Goal: Navigation & Orientation: Go to known website

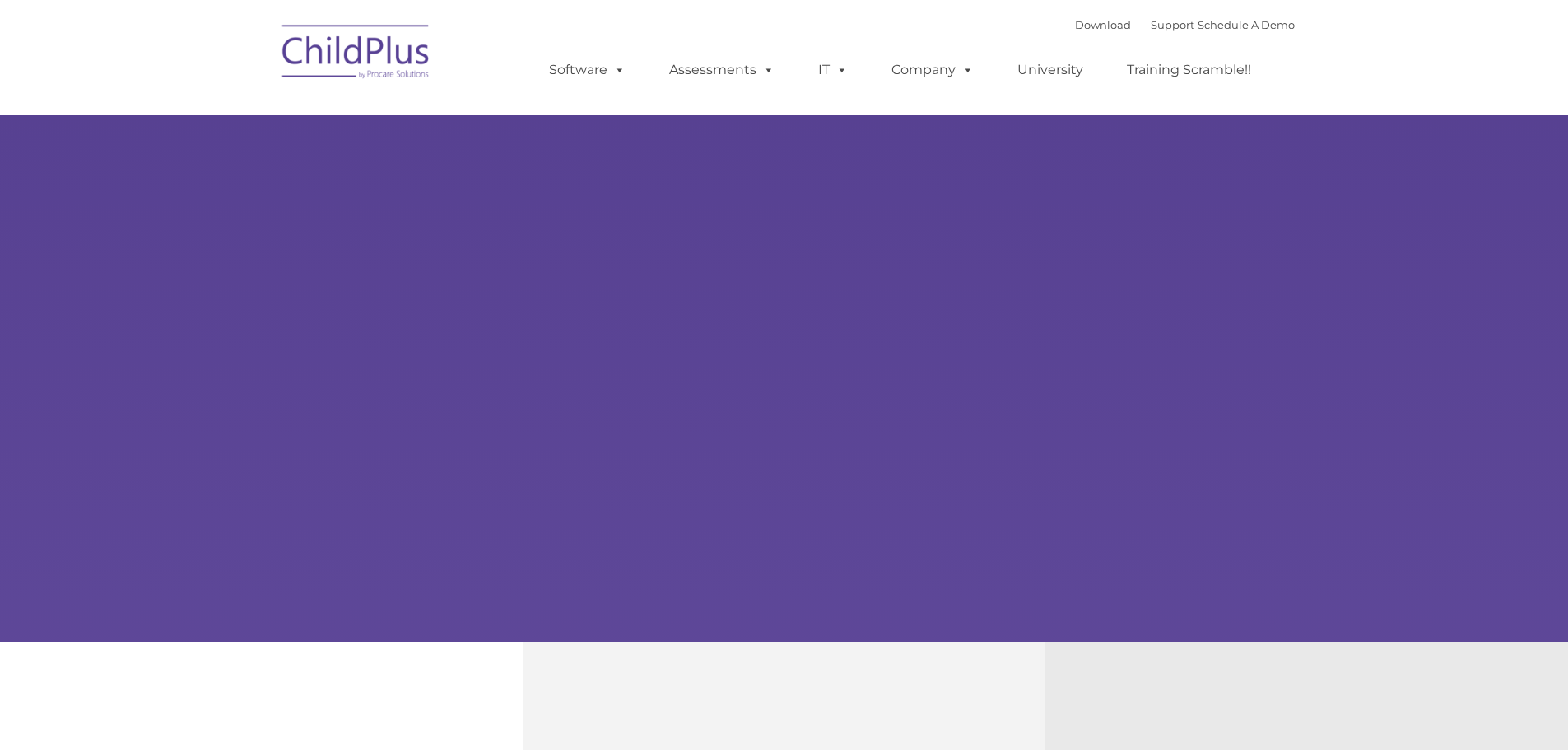
type input ""
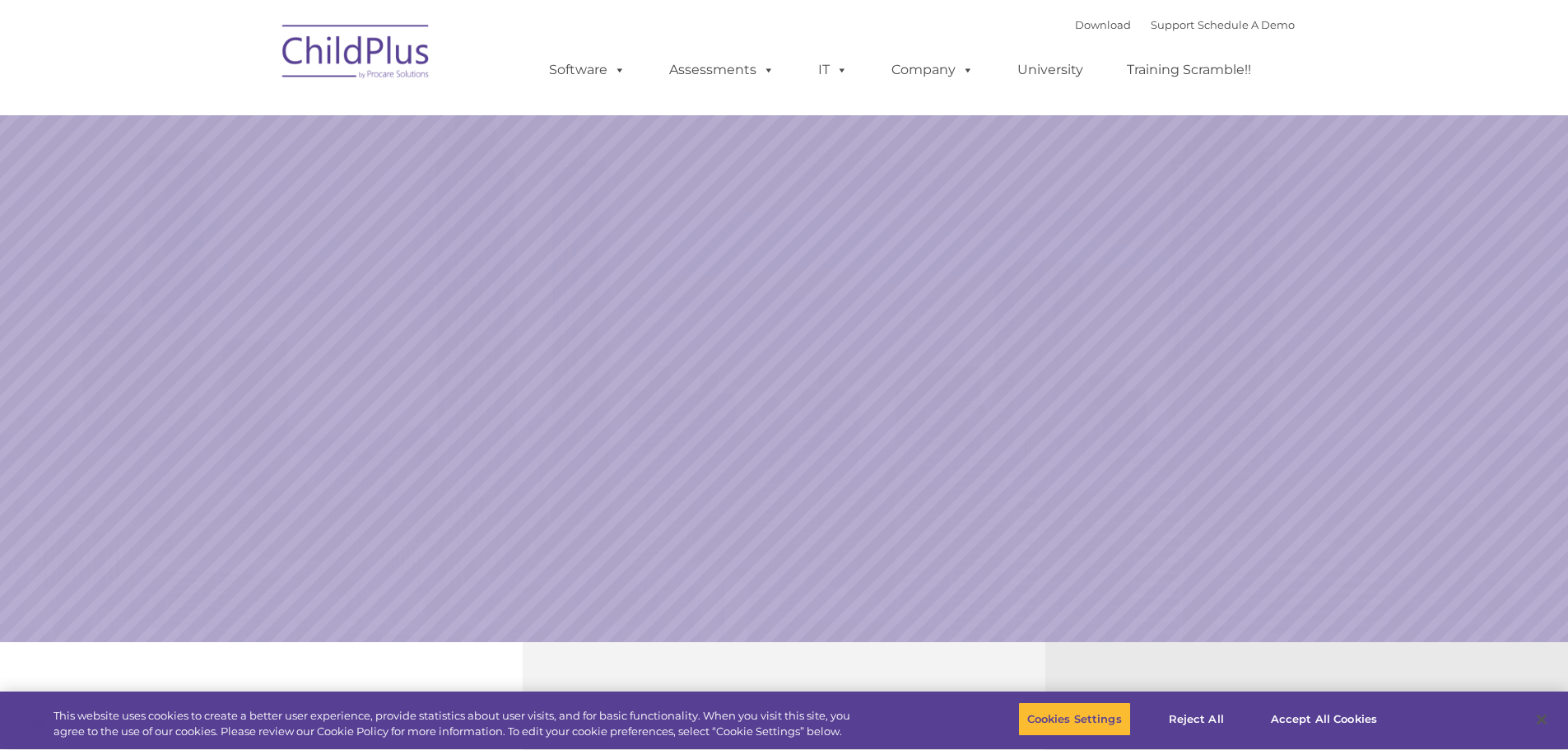
select select "MEDIUM"
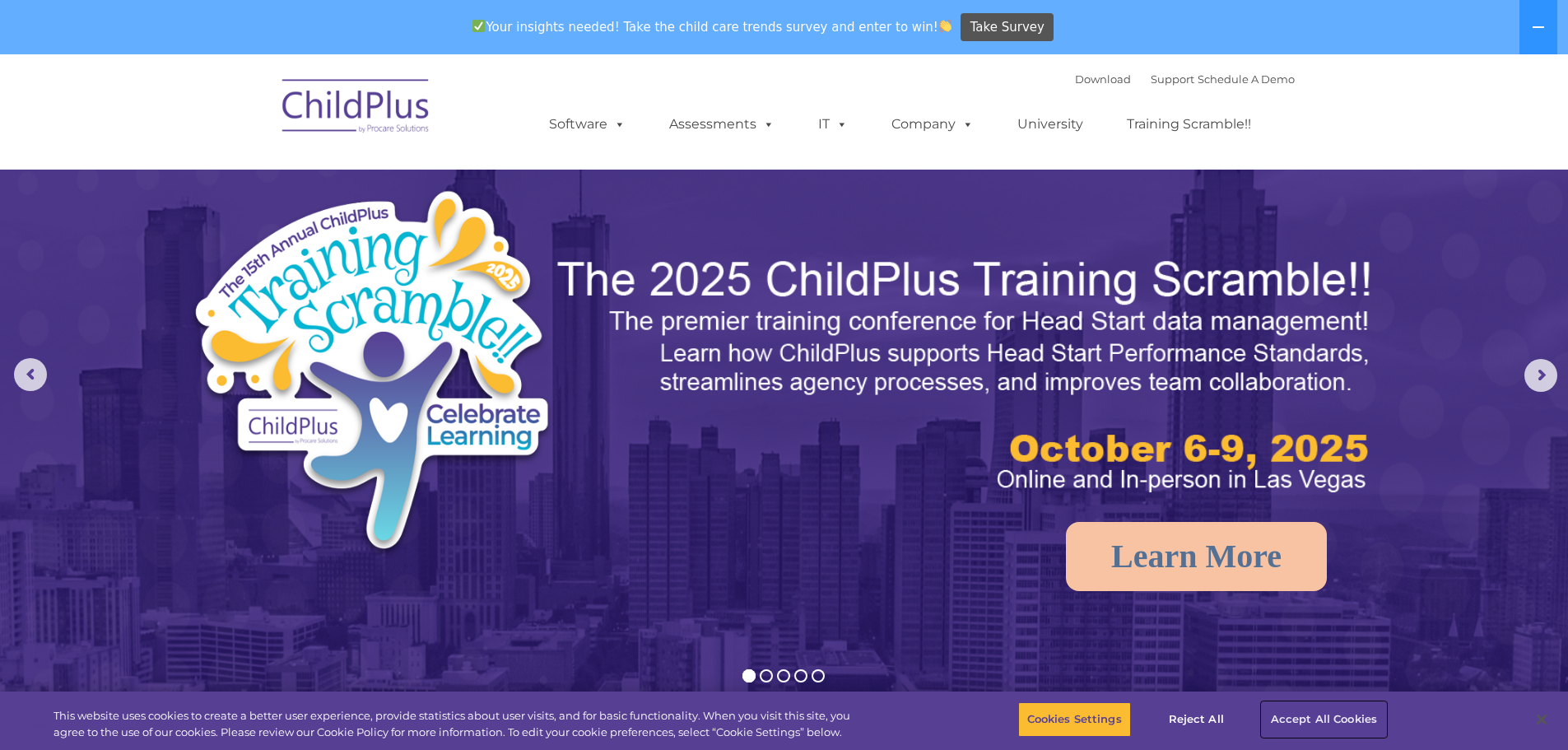
click at [1345, 716] on button "Accept All Cookies" at bounding box center [1324, 720] width 125 height 35
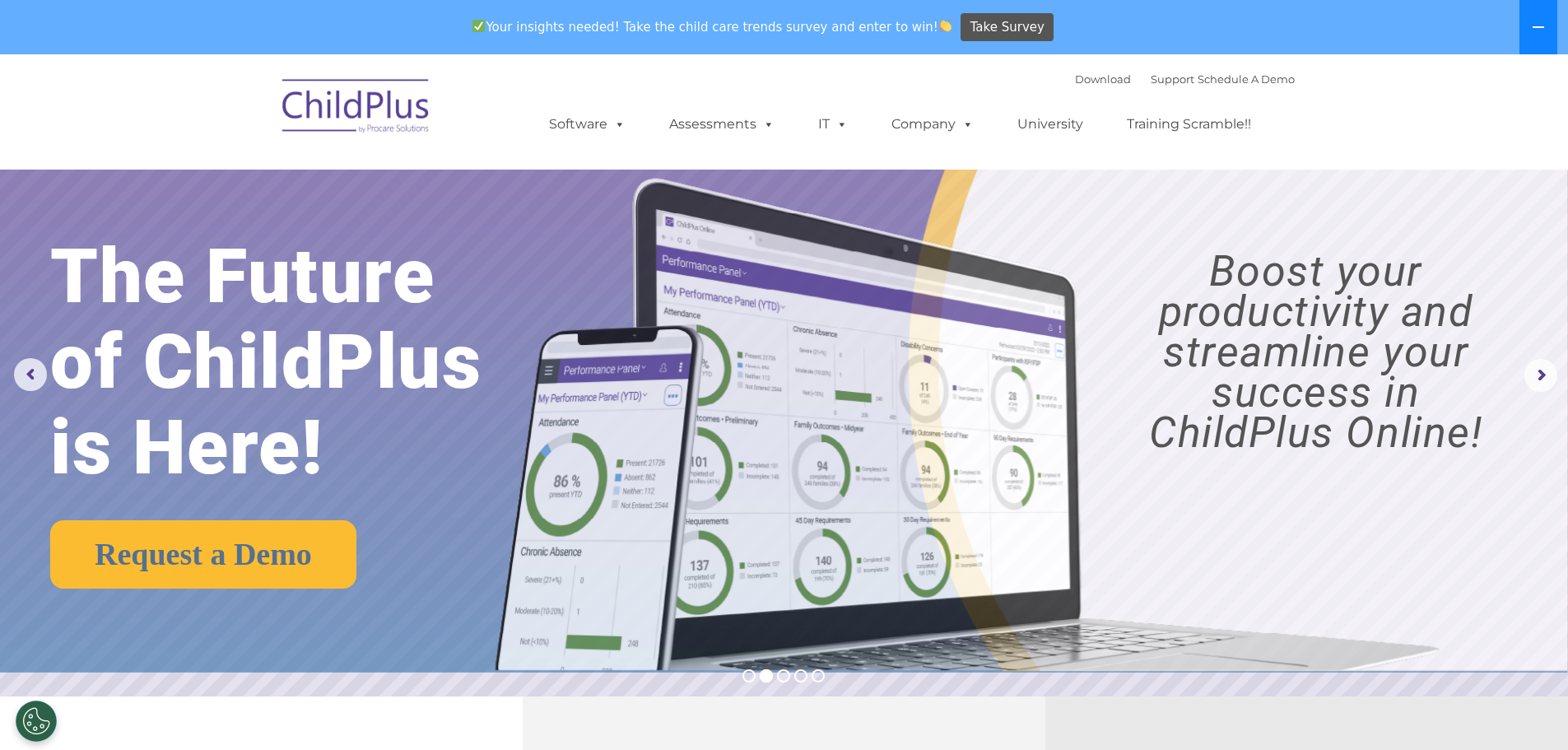
click at [1534, 23] on icon at bounding box center [1538, 27] width 13 height 13
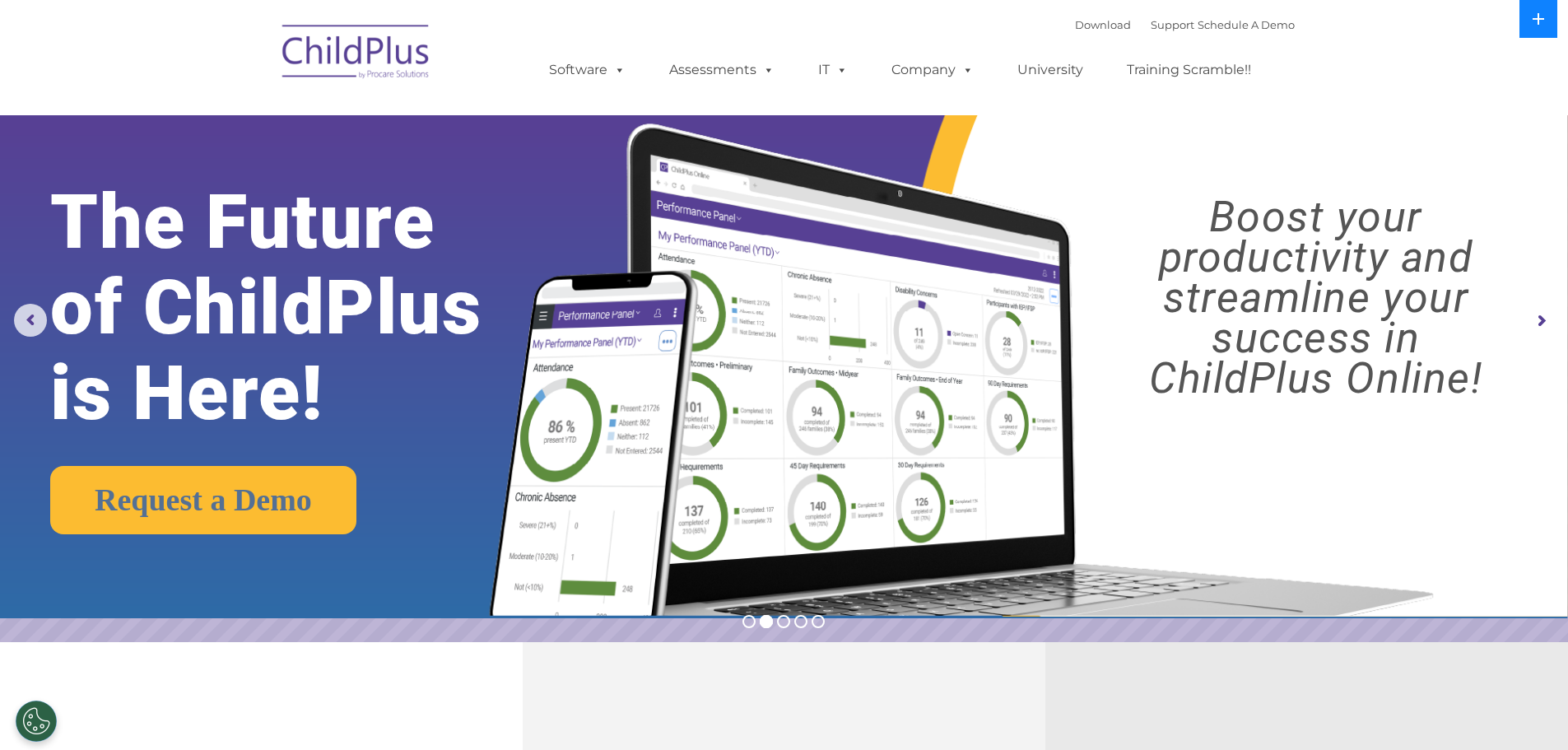
click at [1537, 19] on icon at bounding box center [1538, 18] width 12 height 12
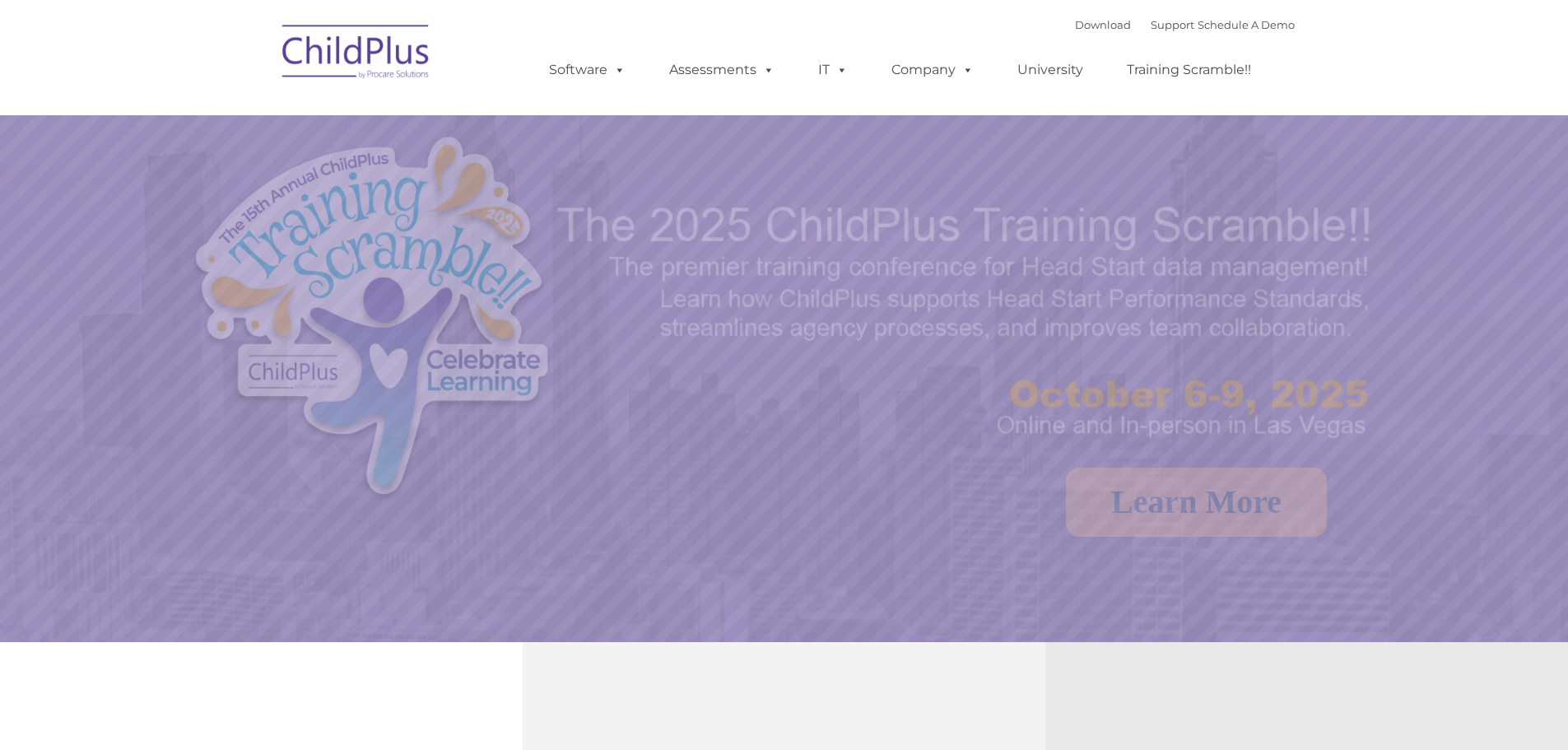
select select "MEDIUM"
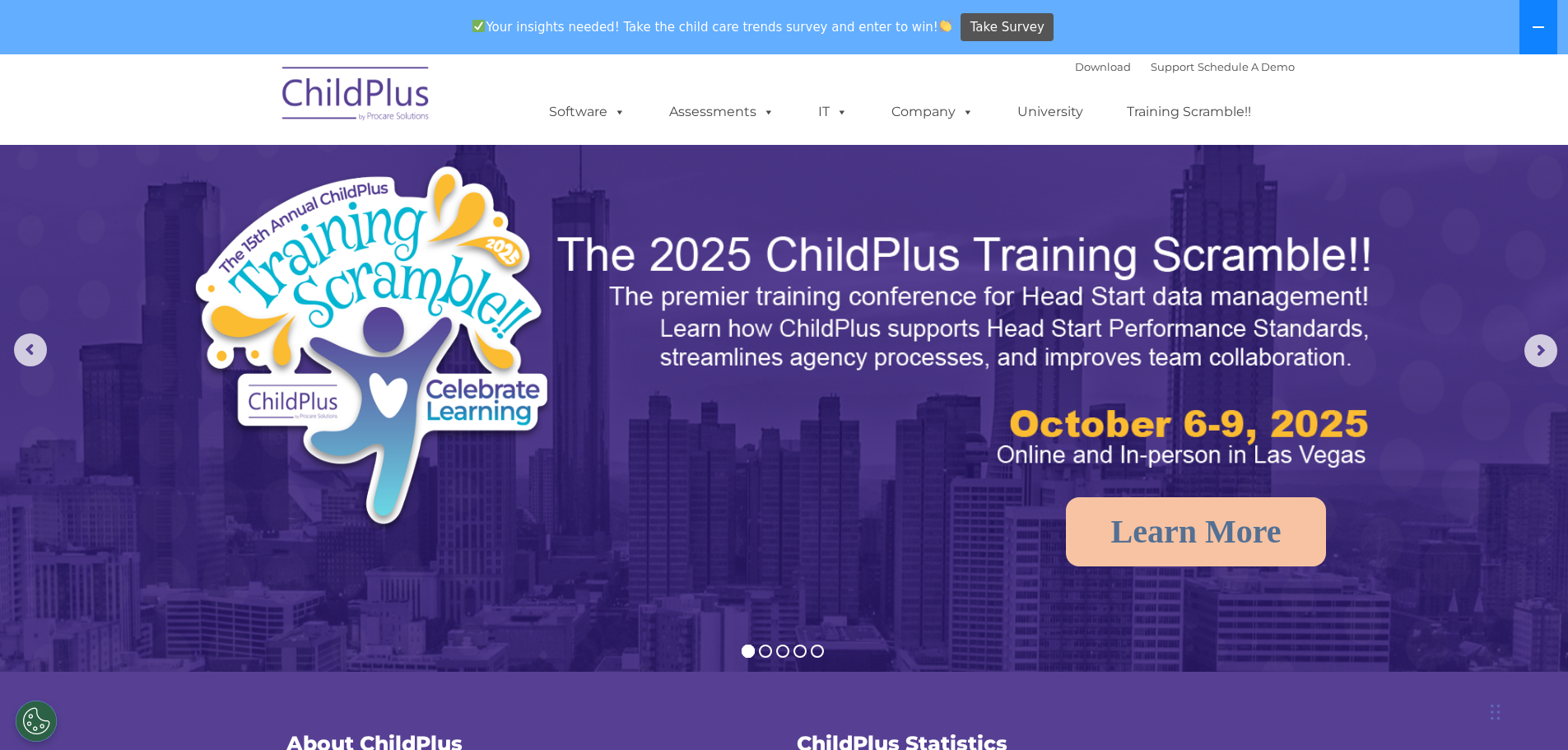
click at [1540, 26] on icon at bounding box center [1538, 27] width 13 height 13
